Goal: Entertainment & Leisure: Browse casually

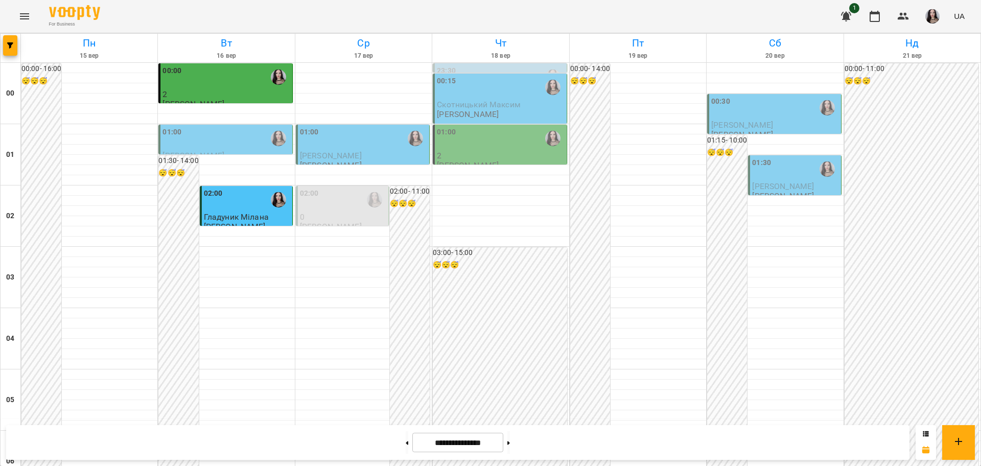
scroll to position [1042, 0]
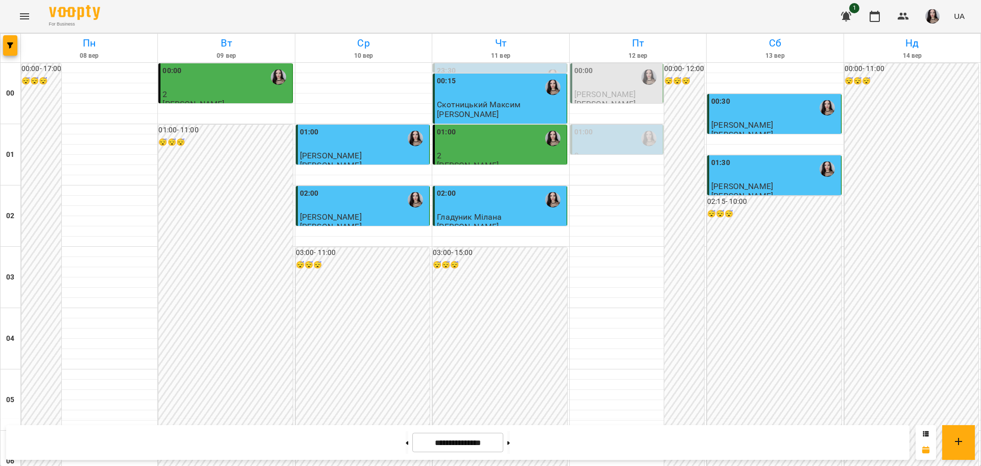
scroll to position [799, 0]
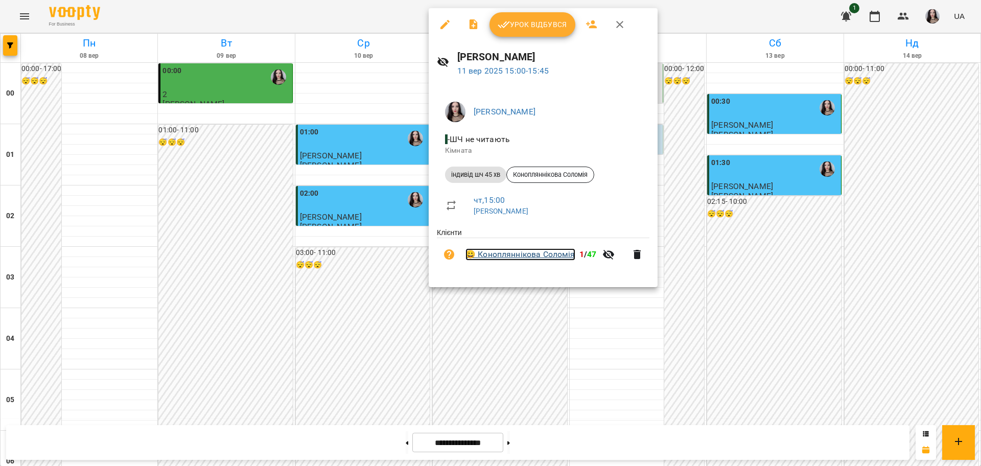
click at [531, 254] on link "😀 [PERSON_NAME]" at bounding box center [520, 254] width 110 height 12
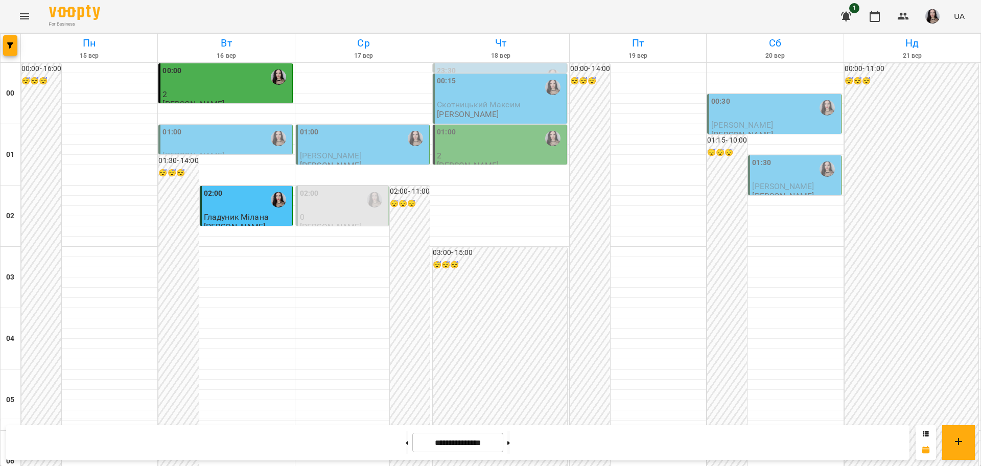
scroll to position [1042, 0]
drag, startPoint x: 19, startPoint y: 4, endPoint x: 22, endPoint y: 27, distance: 23.3
click at [22, 27] on div "For Business 1 UA" at bounding box center [490, 16] width 981 height 33
click at [22, 27] on button "Menu" at bounding box center [24, 16] width 25 height 25
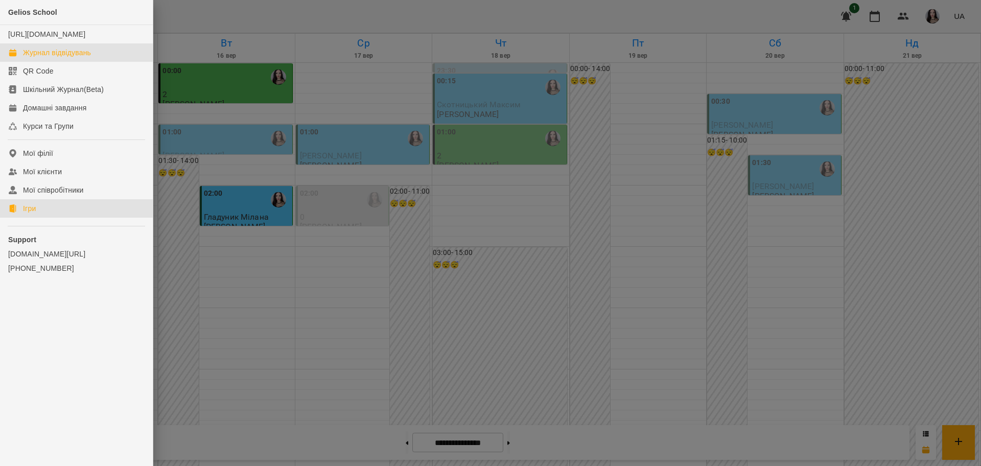
click at [26, 214] on div "Ігри" at bounding box center [29, 208] width 13 height 10
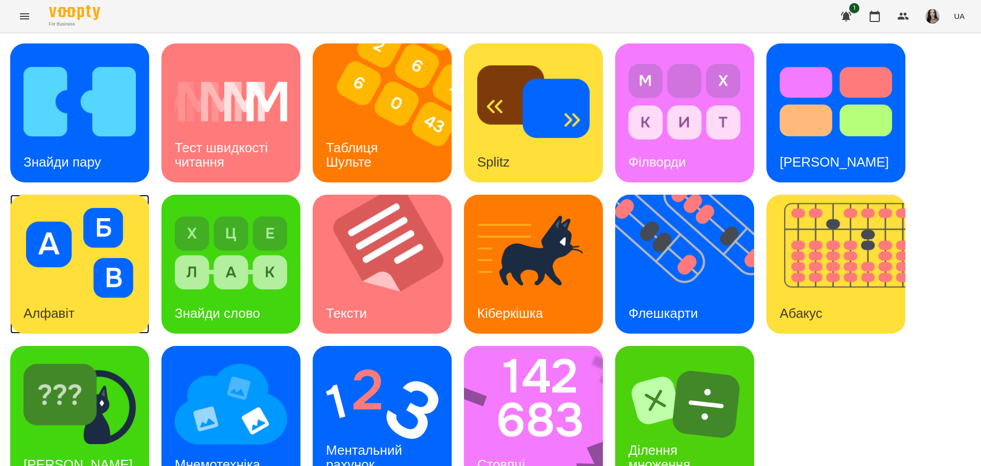
click at [26, 214] on img at bounding box center [79, 253] width 112 height 90
click at [286, 291] on img at bounding box center [231, 253] width 112 height 90
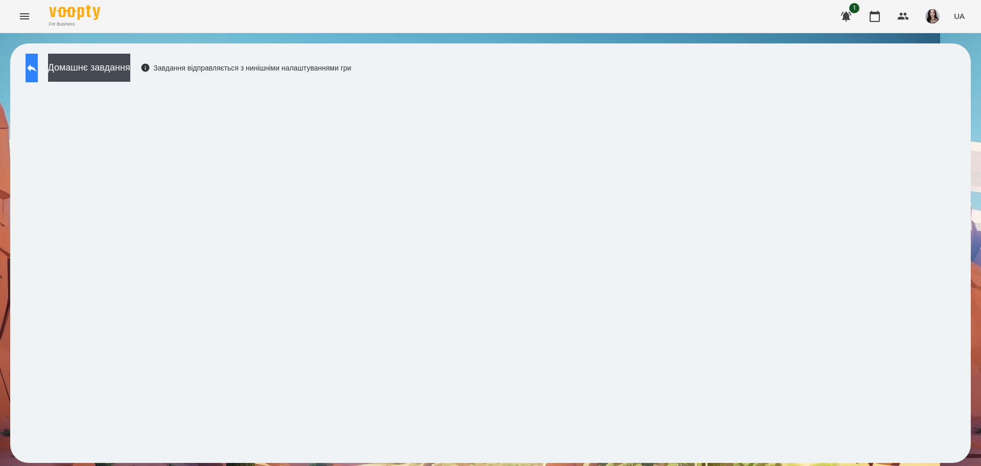
click at [34, 59] on button at bounding box center [32, 68] width 12 height 29
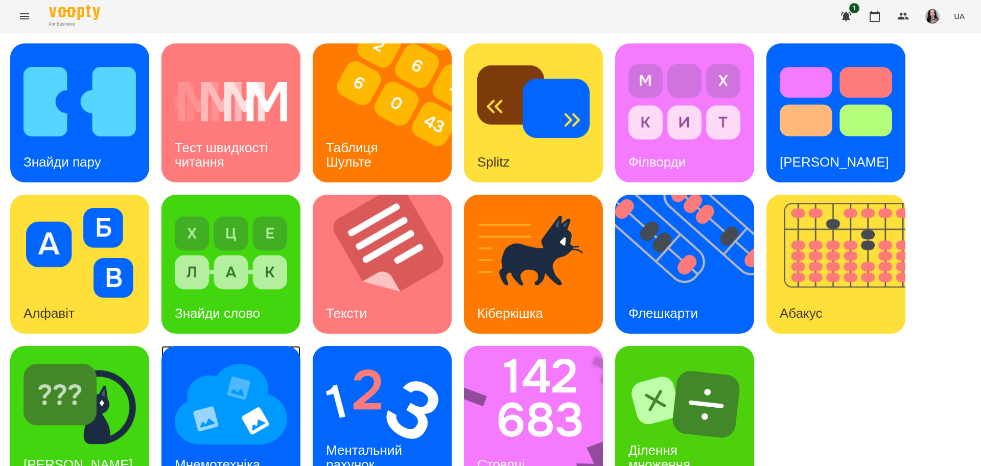
click at [222, 405] on img at bounding box center [231, 404] width 112 height 90
